Goal: Task Accomplishment & Management: Manage account settings

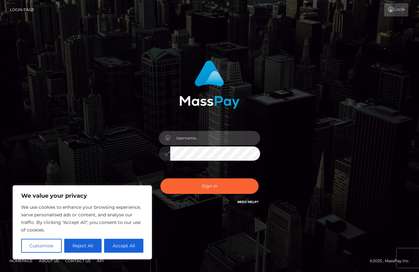
type input "[EMAIL_ADDRESS][DOMAIN_NAME]"
drag, startPoint x: 235, startPoint y: 186, endPoint x: 239, endPoint y: 184, distance: 3.8
click at [235, 185] on button "Sign in" at bounding box center [210, 187] width 98 height 16
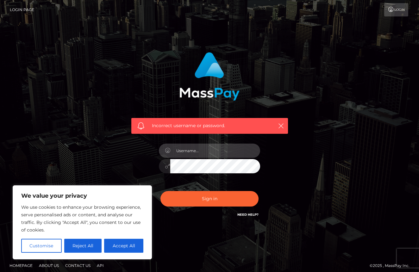
type input "[EMAIL_ADDRESS][DOMAIN_NAME]"
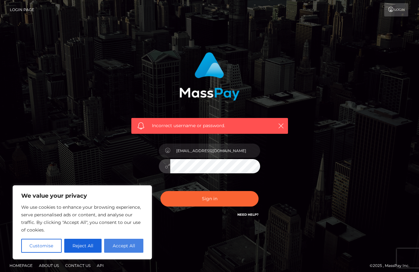
click at [136, 245] on button "Accept All" at bounding box center [123, 246] width 39 height 14
checkbox input "true"
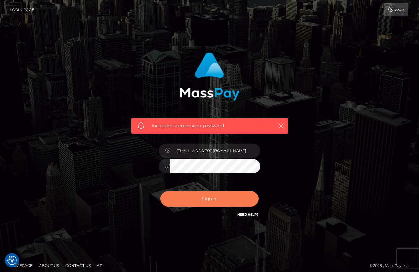
click at [206, 198] on button "Sign in" at bounding box center [210, 199] width 98 height 16
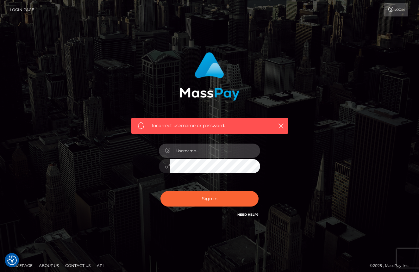
type input "[EMAIL_ADDRESS][DOMAIN_NAME]"
click at [210, 199] on button "Sign in" at bounding box center [210, 199] width 98 height 16
click at [270, 180] on div "Incorrect username or password." at bounding box center [210, 136] width 166 height 176
click at [196, 154] on input "text" at bounding box center [215, 151] width 90 height 14
type input "sagehunter333@gmail.com"
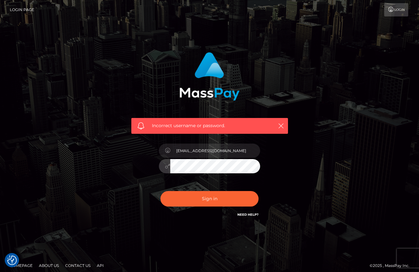
click at [210, 199] on button "Sign in" at bounding box center [210, 199] width 98 height 16
click at [105, 65] on div "Incorrect username or password." at bounding box center [209, 139] width 361 height 182
